Goal: Task Accomplishment & Management: Manage account settings

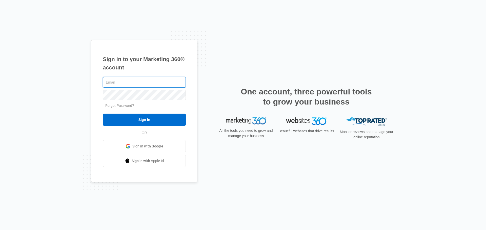
click at [133, 84] on input "text" at bounding box center [144, 82] width 83 height 11
type input "[PERSON_NAME][EMAIL_ADDRESS][PERSON_NAME][DOMAIN_NAME]"
click at [103, 114] on input "Sign In" at bounding box center [144, 120] width 83 height 12
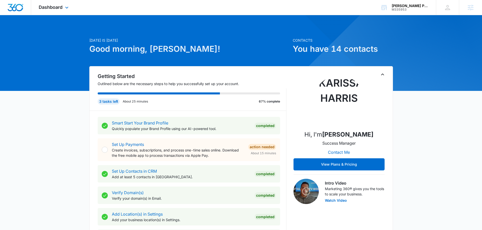
click at [48, 10] on div "Dashboard Apps Reputation Websites Forms CRM Email Social Content Ads Intellige…" at bounding box center [54, 7] width 46 height 15
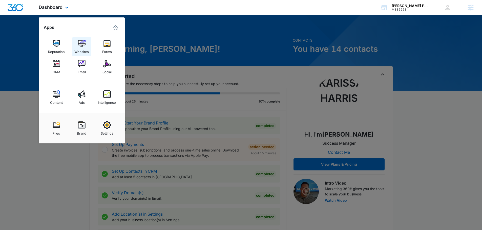
click at [82, 46] on img at bounding box center [82, 44] width 8 height 8
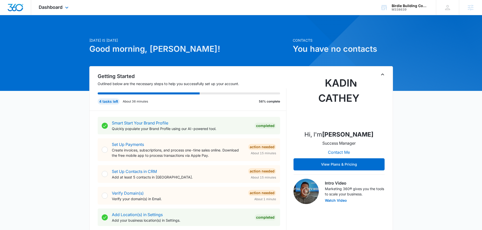
click at [59, 10] on div "Dashboard Apps Reputation Forms CRM Email Social Content Ads Intelligence Files…" at bounding box center [54, 7] width 46 height 15
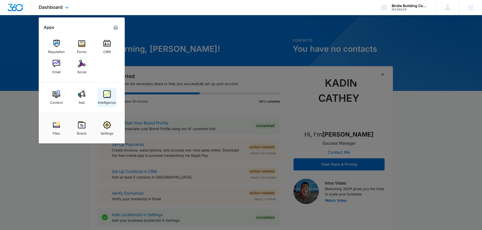
click at [107, 100] on div "Intelligence" at bounding box center [107, 101] width 18 height 7
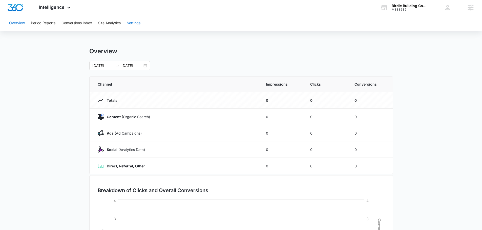
click at [135, 25] on button "Settings" at bounding box center [134, 23] width 14 height 16
